Goal: Navigation & Orientation: Understand site structure

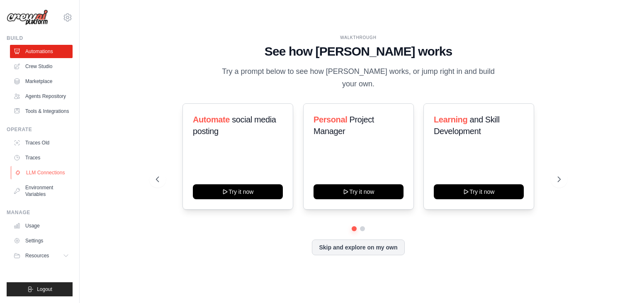
click at [55, 173] on link "LLM Connections" at bounding box center [42, 172] width 63 height 13
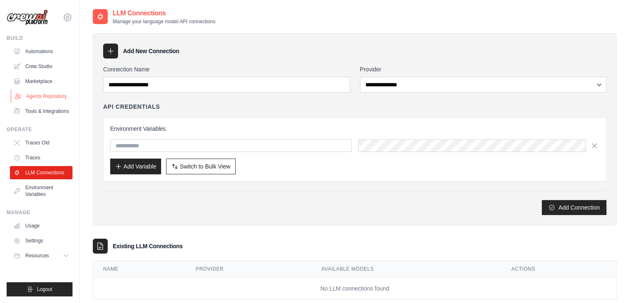
click at [58, 99] on link "Agents Repository" at bounding box center [42, 96] width 63 height 13
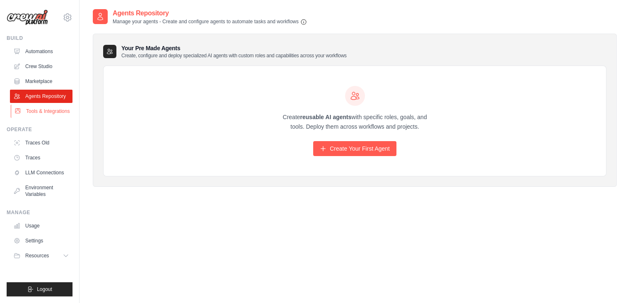
click at [55, 109] on link "Tools & Integrations" at bounding box center [42, 110] width 63 height 13
